Goal: Transaction & Acquisition: Purchase product/service

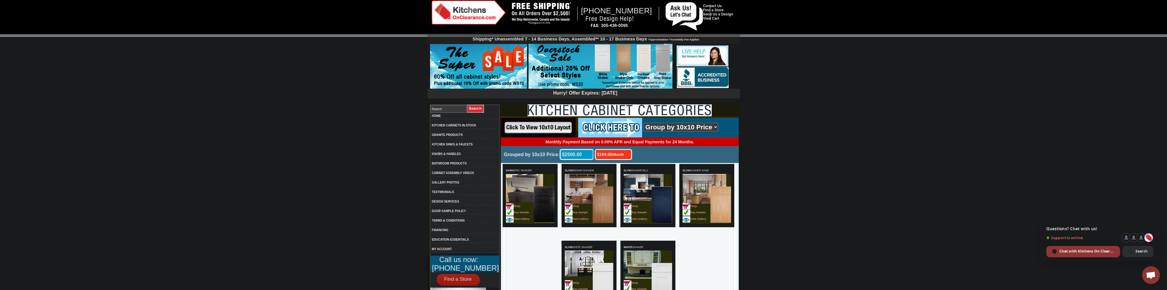
scroll to position [10, 0]
click at [577, 61] on img at bounding box center [601, 67] width 144 height 46
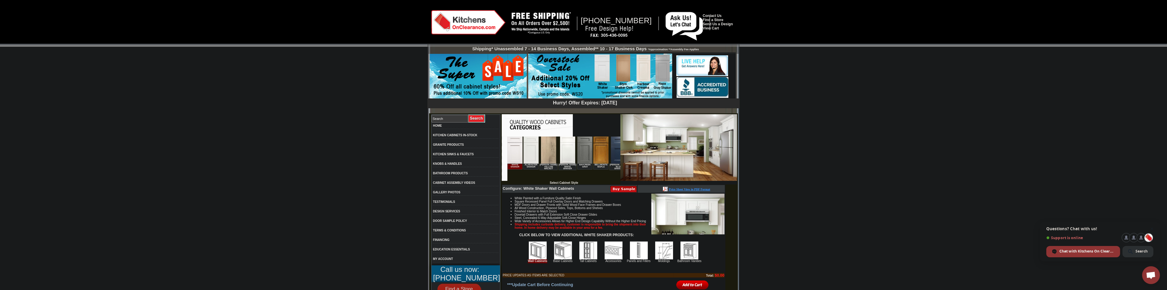
click at [613, 146] on img at bounding box center [618, 150] width 15 height 27
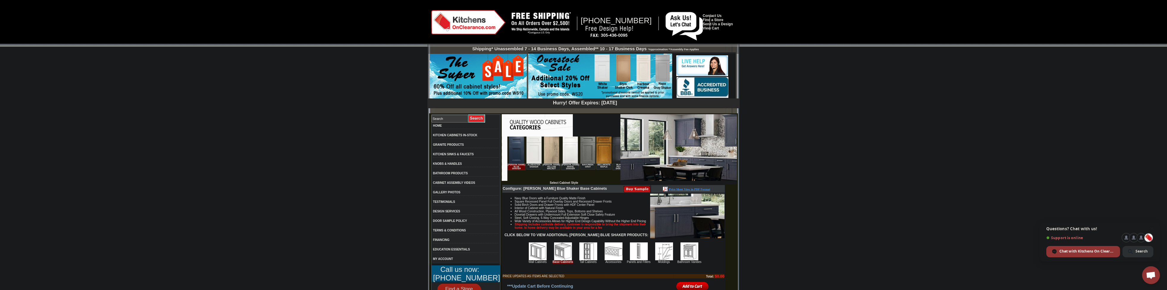
click at [476, 71] on img at bounding box center [478, 77] width 97 height 46
click at [474, 23] on img at bounding box center [468, 22] width 74 height 24
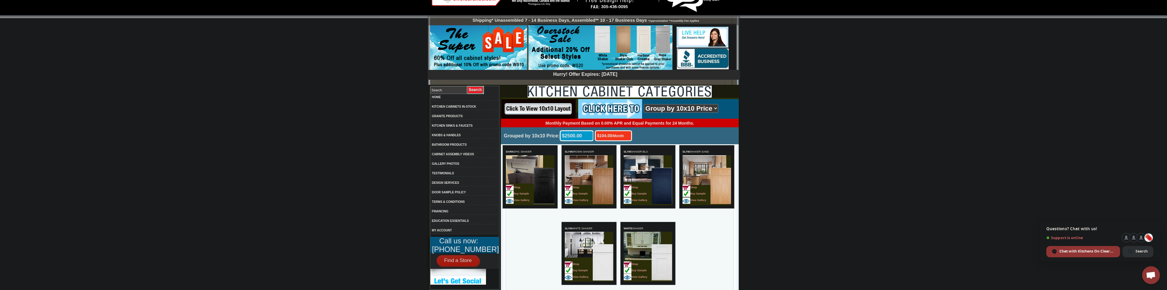
scroll to position [40, 0]
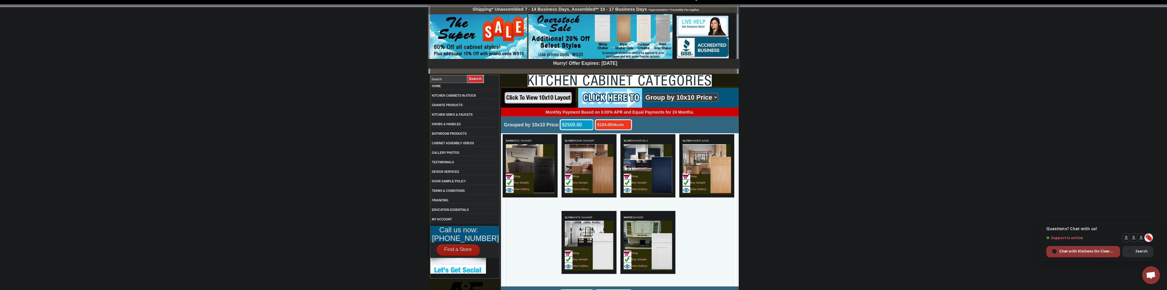
click at [534, 169] on img at bounding box center [544, 175] width 21 height 36
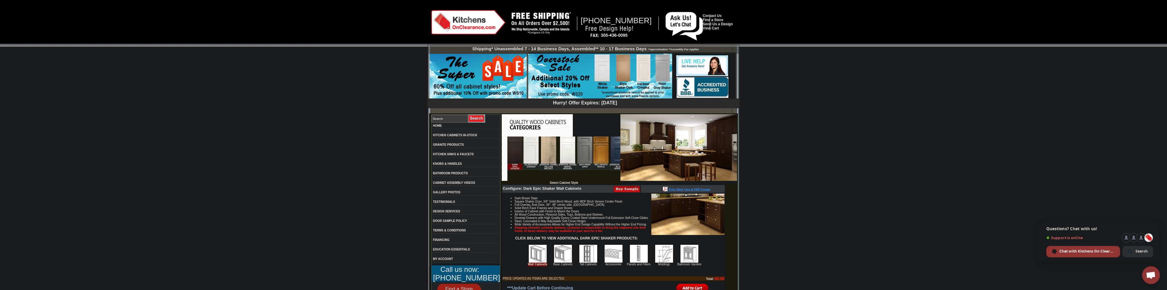
click at [611, 153] on img at bounding box center [618, 150] width 15 height 27
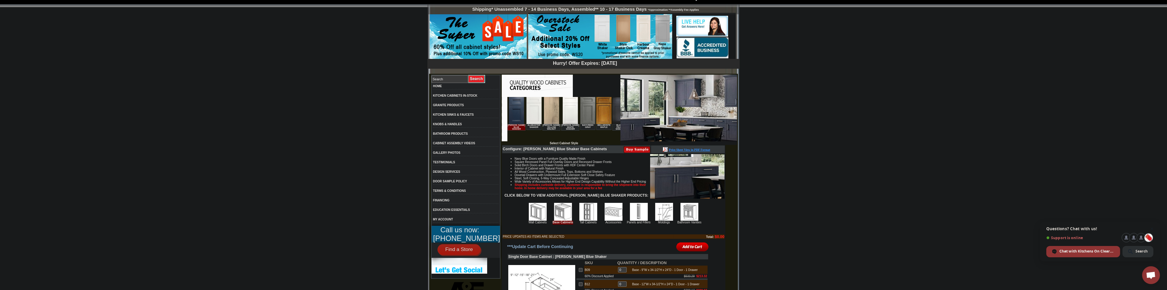
scroll to position [40, 0]
click at [668, 171] on img at bounding box center [687, 176] width 74 height 45
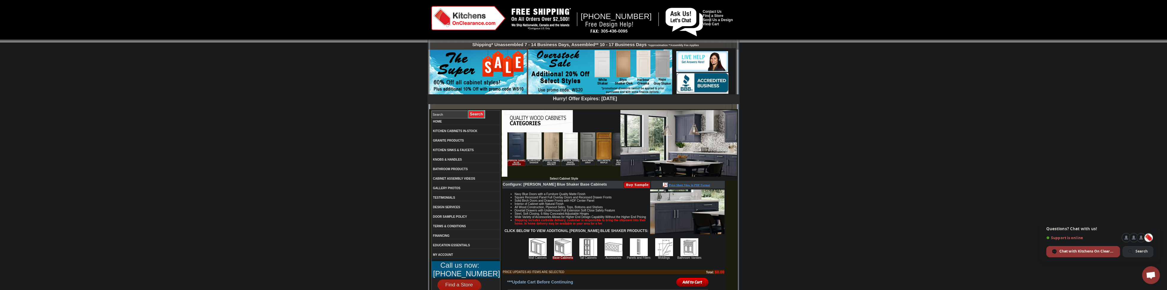
scroll to position [0, 0]
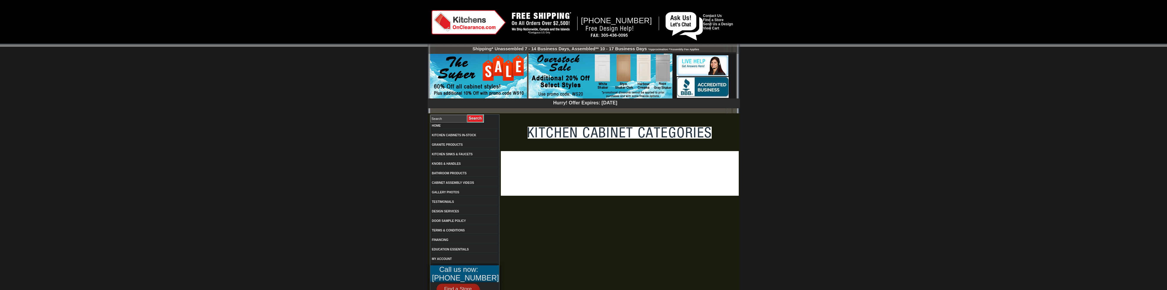
scroll to position [40, 0]
